Goal: Task Accomplishment & Management: Complete application form

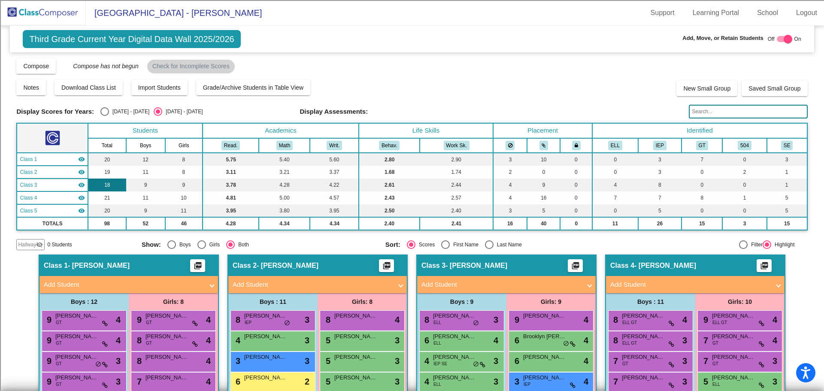
scroll to position [129, 0]
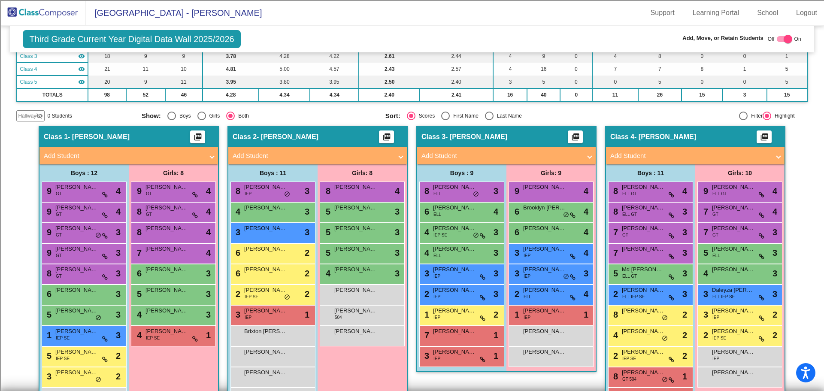
click at [36, 9] on img at bounding box center [43, 12] width 86 height 25
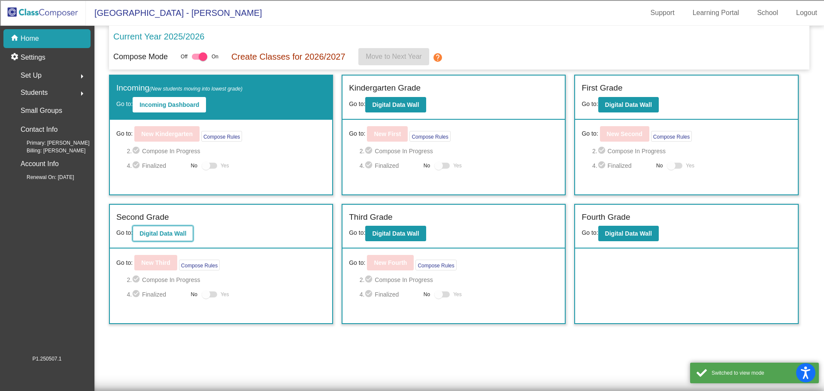
click at [178, 237] on b "Digital Data Wall" at bounding box center [162, 233] width 47 height 7
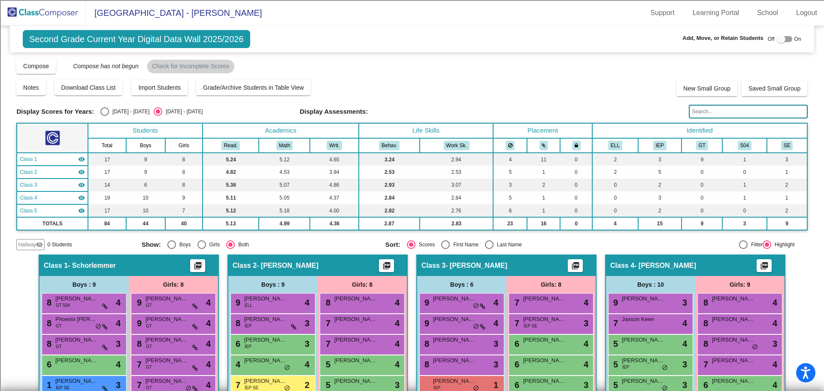
click at [67, 7] on img at bounding box center [43, 12] width 86 height 25
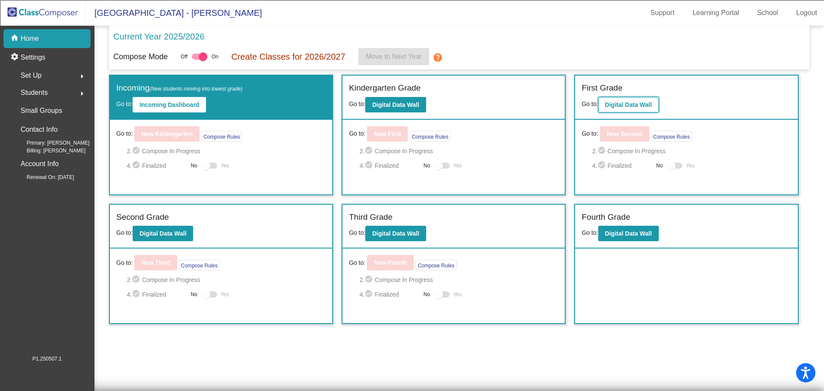
click at [637, 104] on b "Digital Data Wall" at bounding box center [628, 104] width 47 height 7
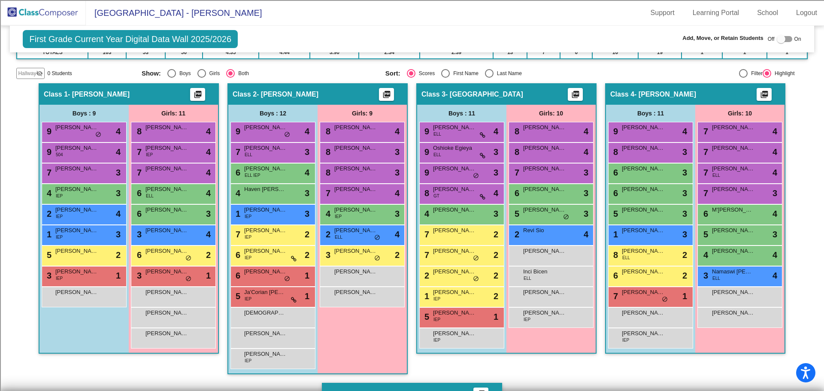
scroll to position [172, 0]
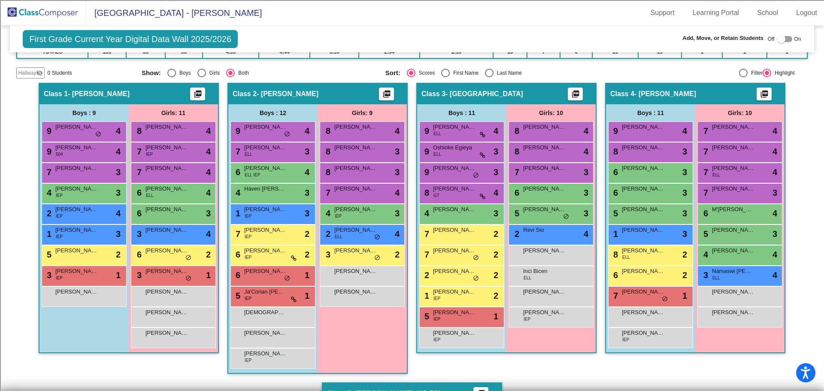
click at [52, 15] on img at bounding box center [43, 12] width 86 height 25
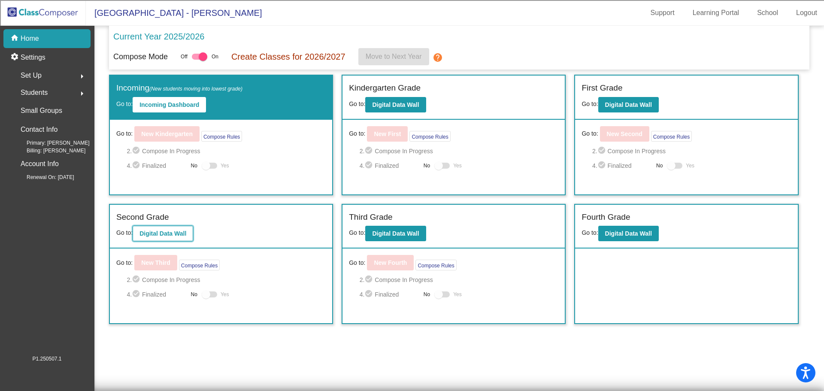
click at [166, 232] on b "Digital Data Wall" at bounding box center [162, 233] width 47 height 7
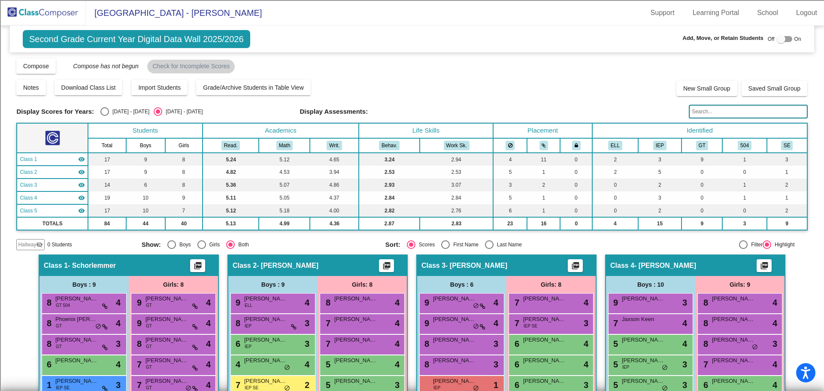
click at [784, 38] on div at bounding box center [783, 39] width 15 height 6
checkbox input "true"
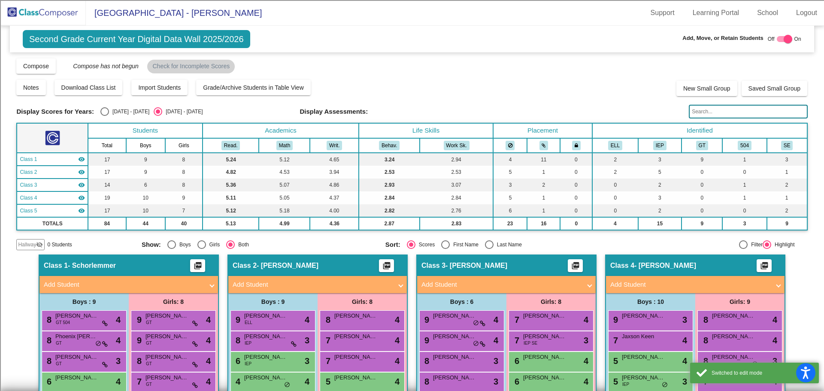
click at [36, 242] on mat-icon "visibility_off" at bounding box center [39, 244] width 7 height 7
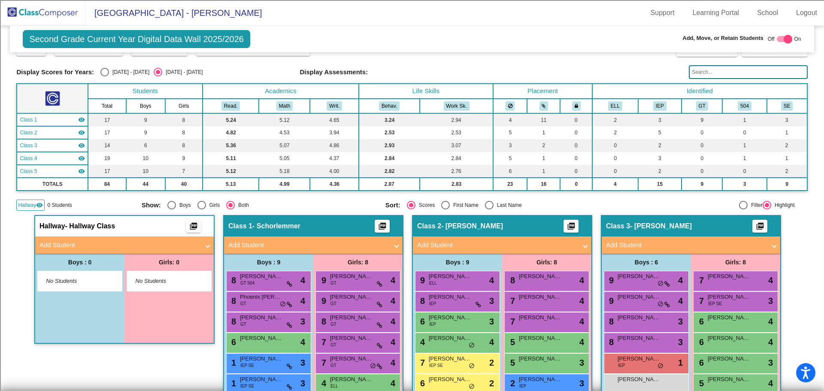
scroll to position [172, 0]
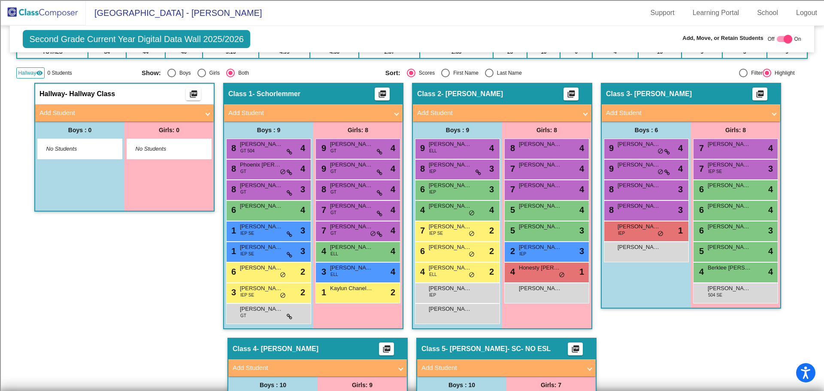
click at [68, 112] on mat-panel-title "Add Student" at bounding box center [119, 113] width 160 height 10
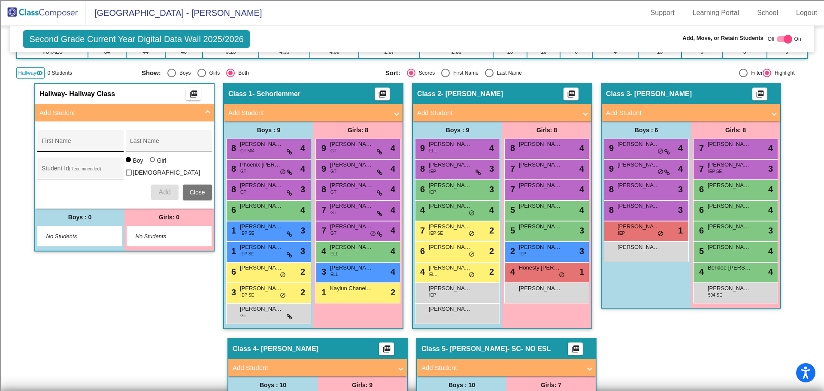
click at [52, 139] on div "First Name" at bounding box center [80, 144] width 77 height 18
type input "Bentley"
click at [166, 148] on div "Last Name" at bounding box center [168, 144] width 77 height 18
type input "[PERSON_NAME]"
type input "100068649"
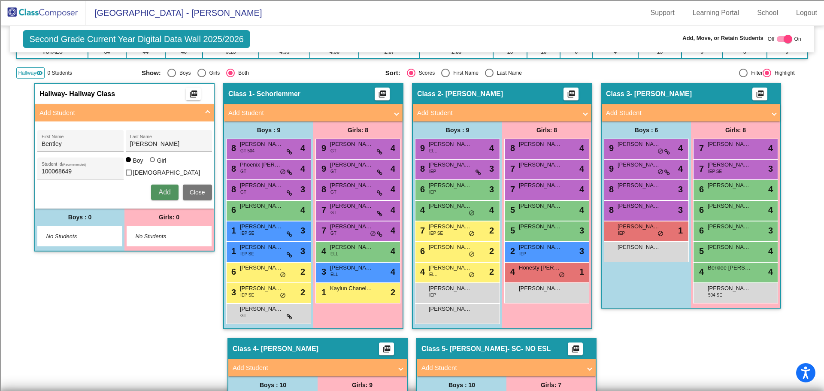
click at [168, 190] on span "Add" at bounding box center [164, 191] width 12 height 7
type input "An"
type input "[PERSON_NAME]"
type input "100073473"
click at [153, 163] on div at bounding box center [153, 160] width 7 height 7
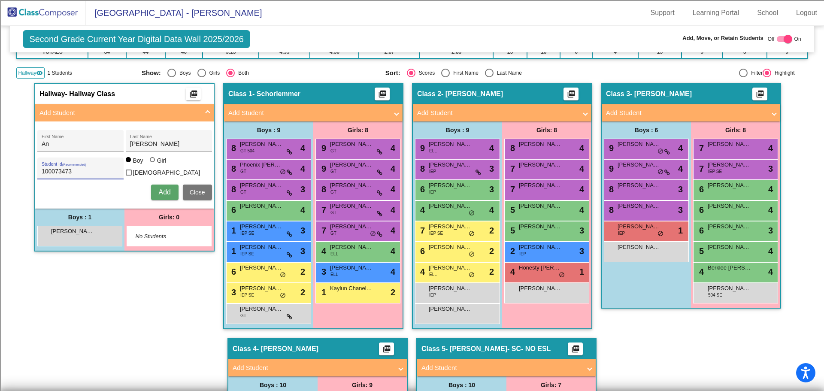
click at [153, 164] on input "Girl" at bounding box center [153, 164] width 0 height 0
radio input "true"
click at [163, 188] on span "Add" at bounding box center [164, 191] width 12 height 7
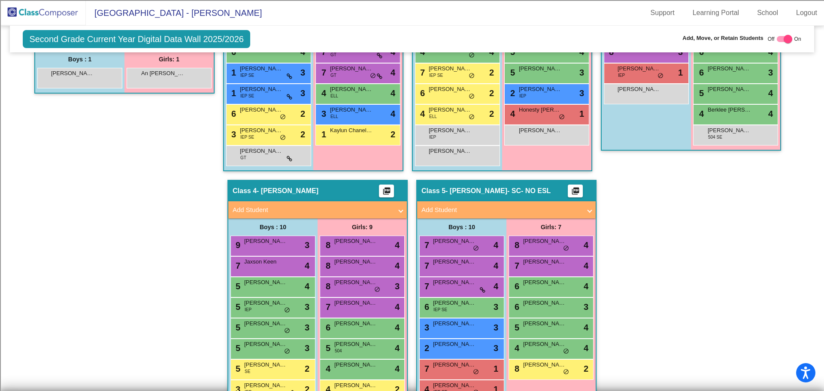
scroll to position [343, 0]
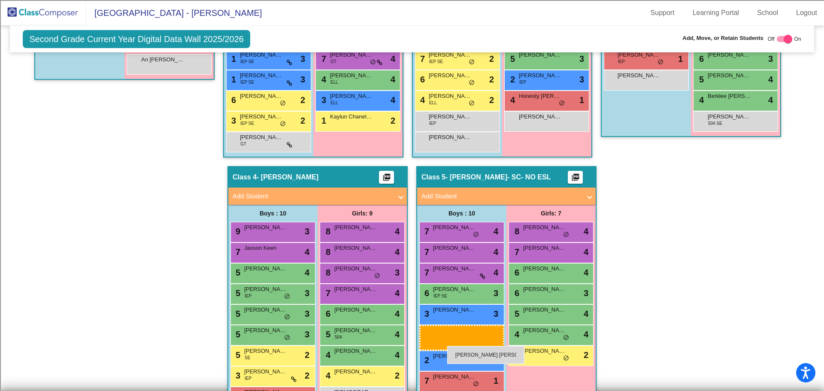
drag, startPoint x: 87, startPoint y: 63, endPoint x: 447, endPoint y: 346, distance: 457.3
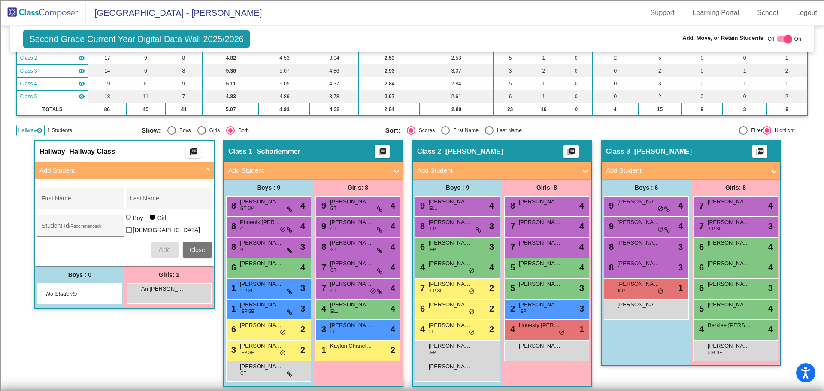
scroll to position [157, 0]
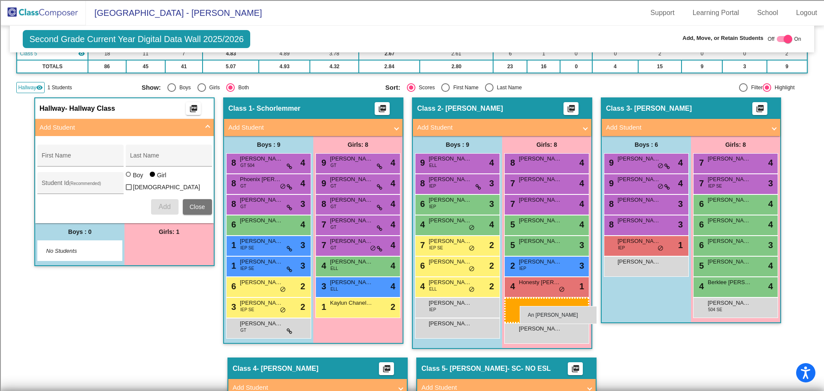
drag, startPoint x: 166, startPoint y: 246, endPoint x: 519, endPoint y: 306, distance: 358.4
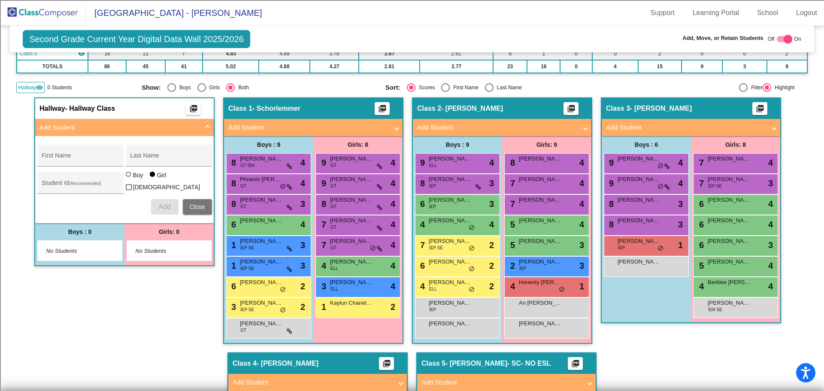
click at [45, 12] on img at bounding box center [43, 12] width 86 height 25
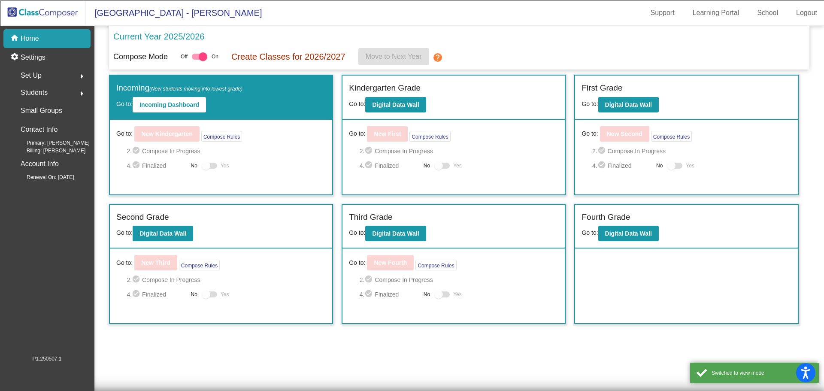
click at [399, 115] on div "Kindergarten Grade Go to: Digital Data Wall" at bounding box center [453, 97] width 222 height 44
click at [398, 108] on b "Digital Data Wall" at bounding box center [395, 104] width 47 height 7
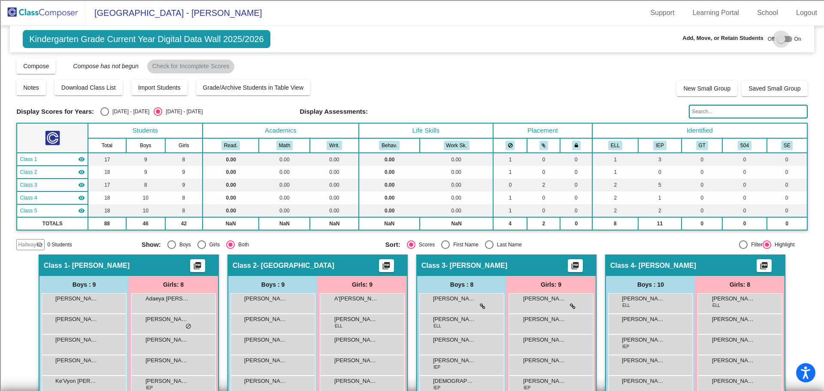
click at [784, 39] on div at bounding box center [783, 39] width 15 height 6
checkbox input "true"
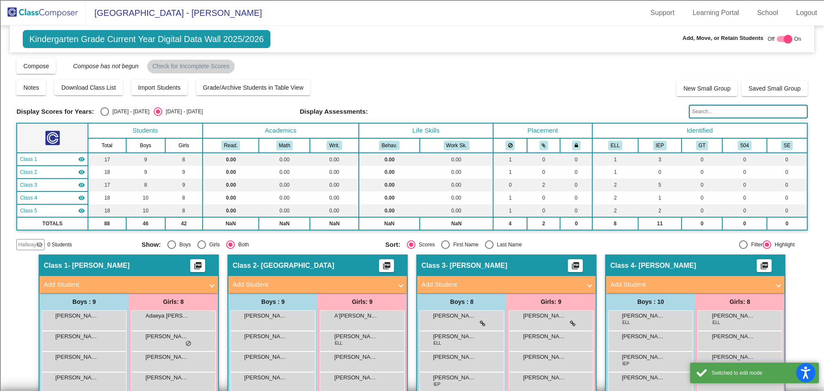
click at [21, 239] on div "Hallway visibility_off" at bounding box center [30, 244] width 28 height 11
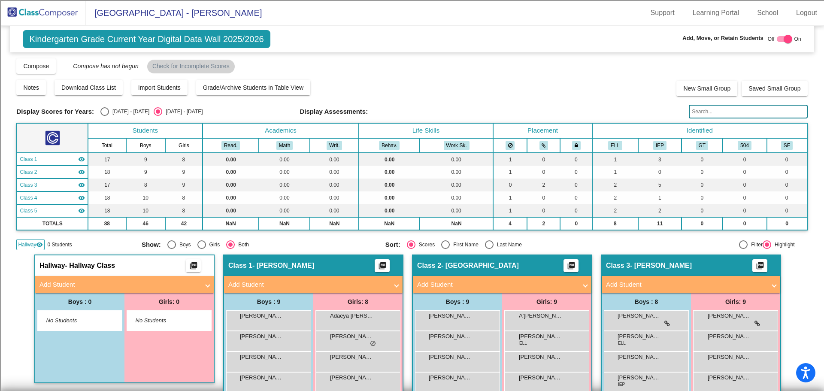
click at [61, 284] on mat-panel-title "Add Student" at bounding box center [119, 285] width 160 height 10
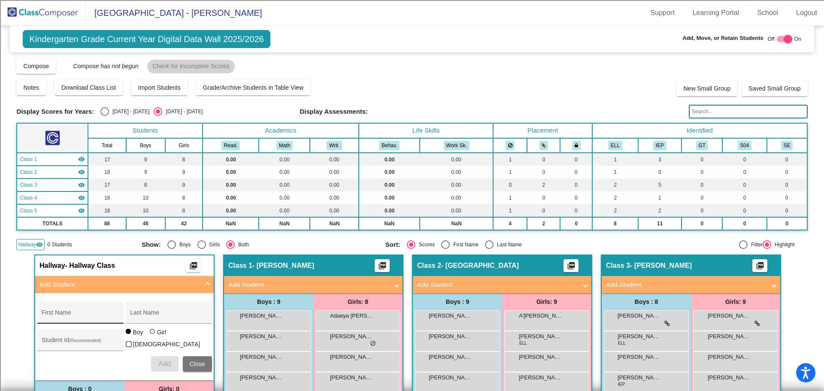
click at [73, 311] on div "First Name" at bounding box center [80, 315] width 77 height 18
type input "[PERSON_NAME]"
type input "100073474"
click at [160, 360] on span "Add" at bounding box center [164, 363] width 12 height 7
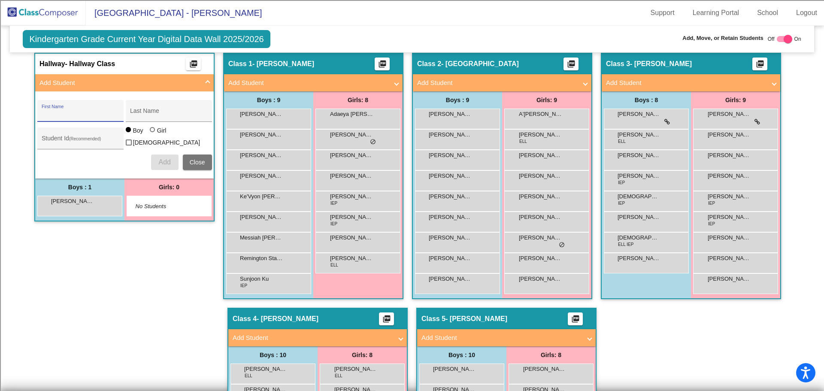
scroll to position [172, 0]
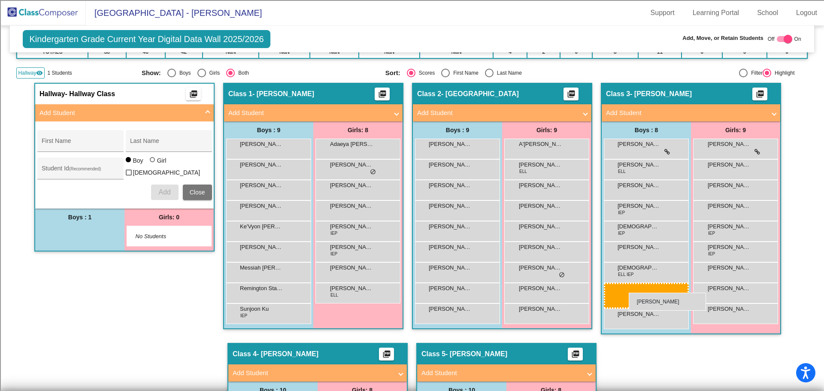
drag, startPoint x: 70, startPoint y: 238, endPoint x: 628, endPoint y: 293, distance: 561.1
